Goal: Information Seeking & Learning: Learn about a topic

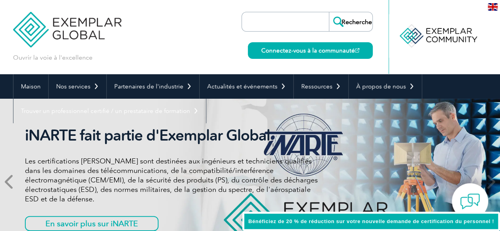
click at [4, 183] on span at bounding box center [9, 182] width 19 height 166
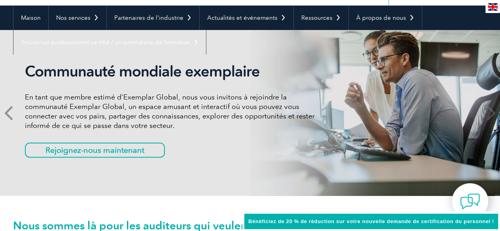
scroll to position [70, 0]
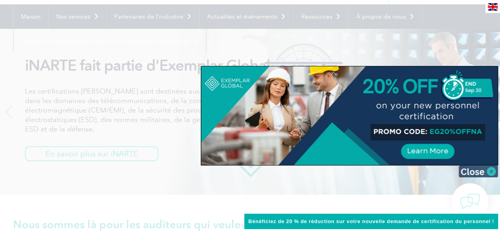
click at [489, 172] on img at bounding box center [479, 172] width 40 height 12
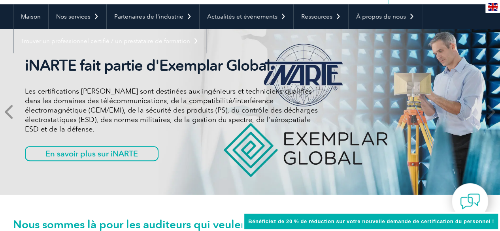
click at [5, 112] on icon at bounding box center [10, 112] width 10 height 0
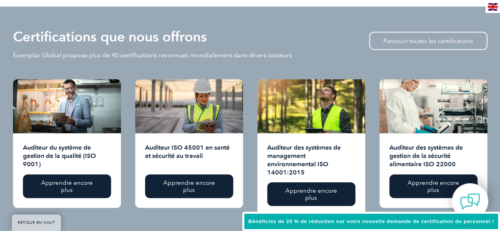
scroll to position [825, 0]
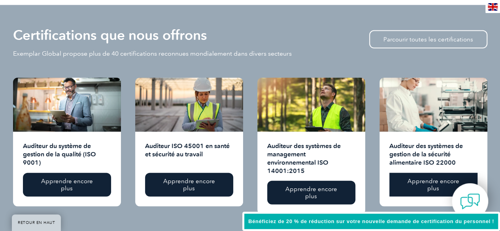
click at [421, 178] on font "Apprendre encore plus" at bounding box center [434, 185] width 52 height 14
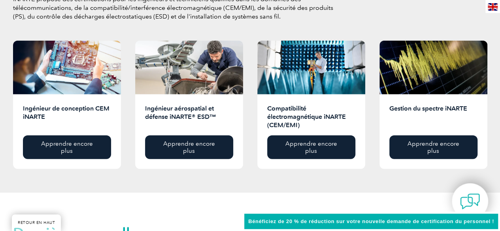
scroll to position [1114, 0]
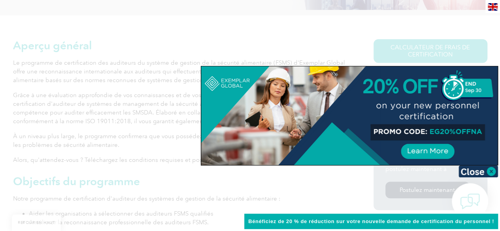
scroll to position [163, 0]
click at [489, 170] on img at bounding box center [479, 172] width 40 height 12
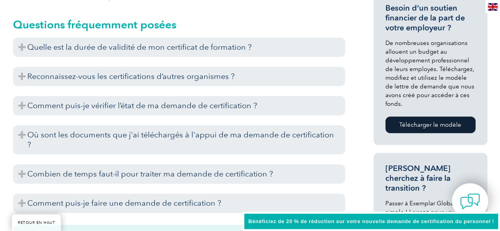
scroll to position [390, 0]
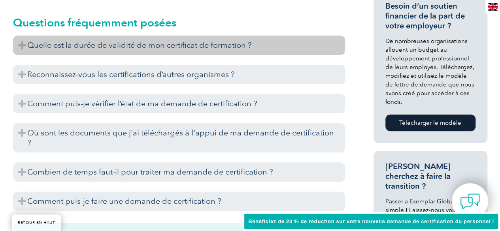
click at [211, 51] on h3 "Quelle est la durée de validité de mon certificat de formation ?" at bounding box center [179, 45] width 332 height 19
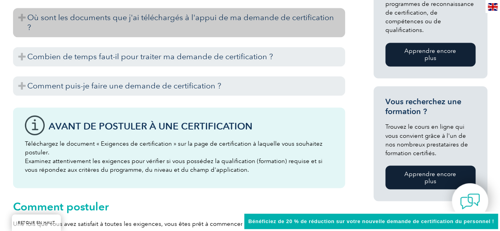
scroll to position [617, 0]
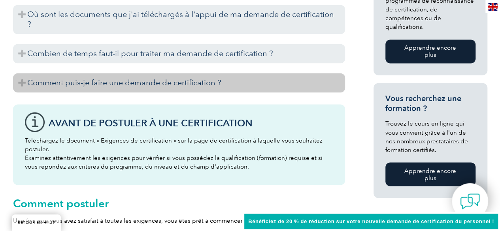
click at [160, 84] on font "Comment puis-je faire une demande de certification ?" at bounding box center [124, 82] width 194 height 9
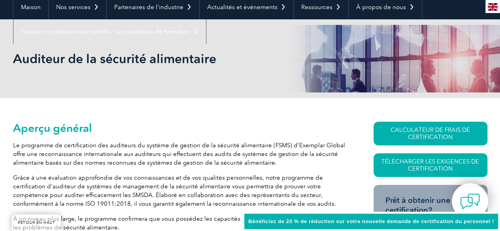
scroll to position [0, 0]
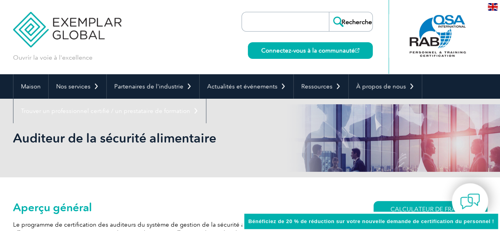
click at [493, 8] on img at bounding box center [493, 7] width 10 height 8
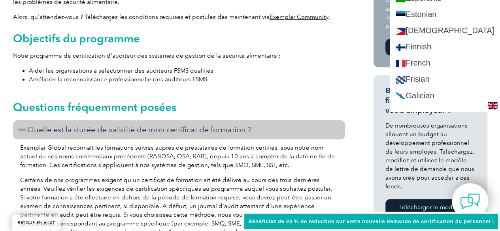
scroll to position [387, 0]
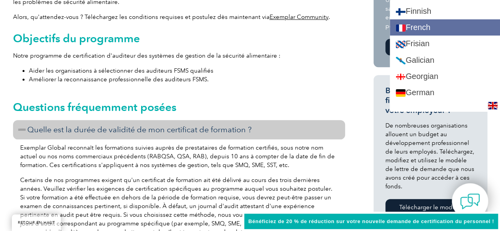
click at [431, 25] on link "French" at bounding box center [445, 27] width 110 height 16
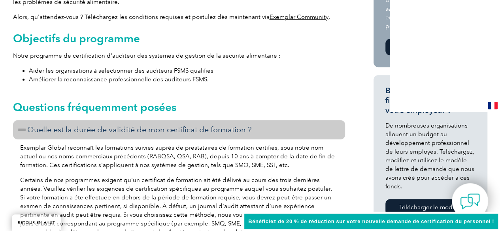
scroll to position [0, 0]
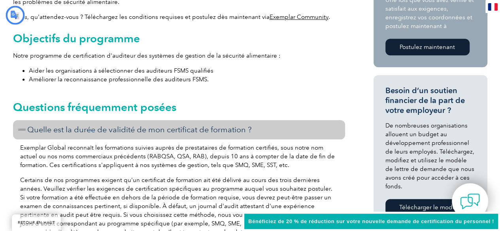
type input "Recherché"
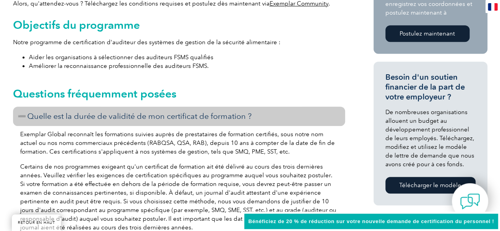
scroll to position [319, 0]
